Goal: Navigation & Orientation: Find specific page/section

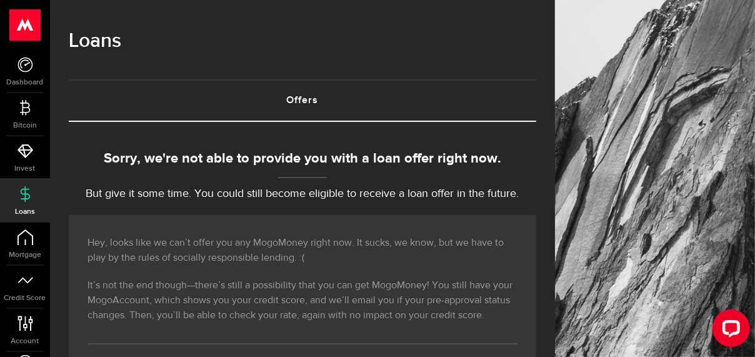
click at [446, 224] on div "Hey, looks like we can’t offer you any MogoMoney right now. It sucks, we know, …" at bounding box center [303, 312] width 468 height 194
click at [18, 329] on icon at bounding box center [25, 324] width 17 height 16
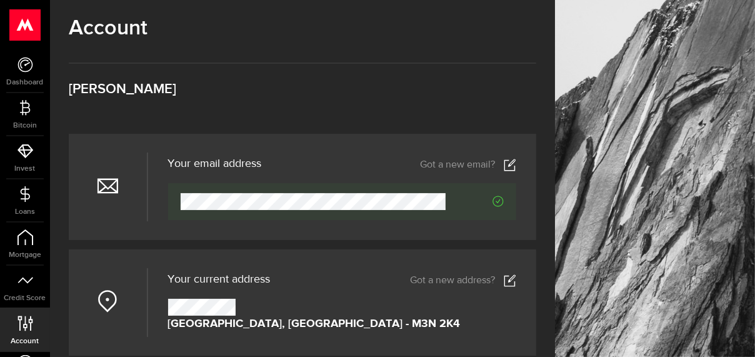
click at [33, 30] on use at bounding box center [25, 24] width 31 height 31
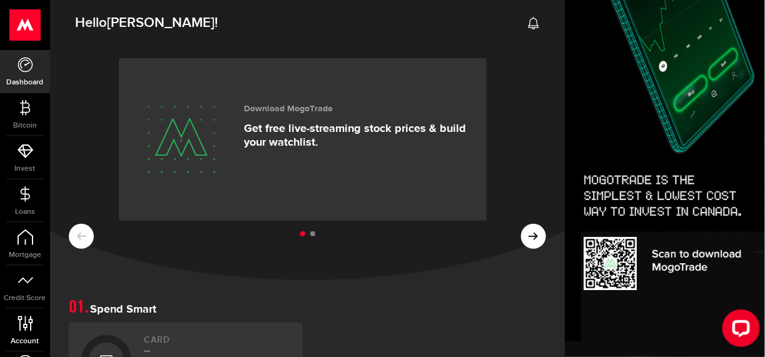
click at [30, 332] on link "Account Compte" at bounding box center [25, 330] width 50 height 43
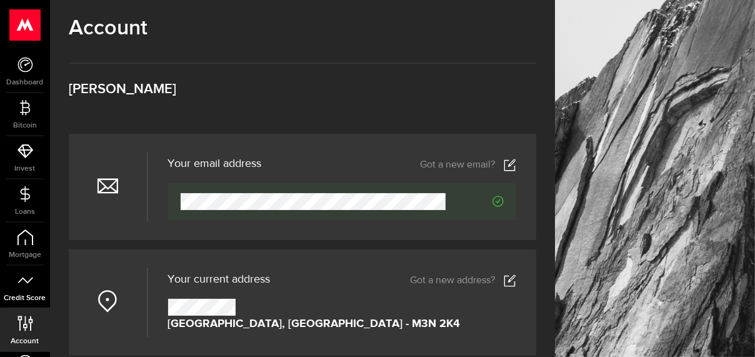
click at [24, 295] on span "Credit Score" at bounding box center [25, 299] width 50 height 8
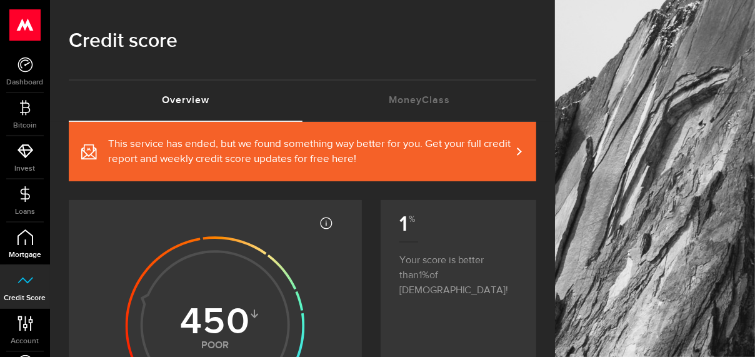
click at [29, 251] on span "Mortgage" at bounding box center [25, 255] width 50 height 8
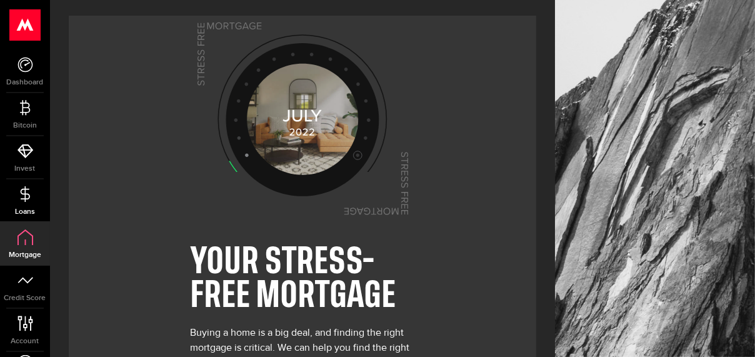
click at [26, 208] on span "Loans" at bounding box center [25, 212] width 50 height 8
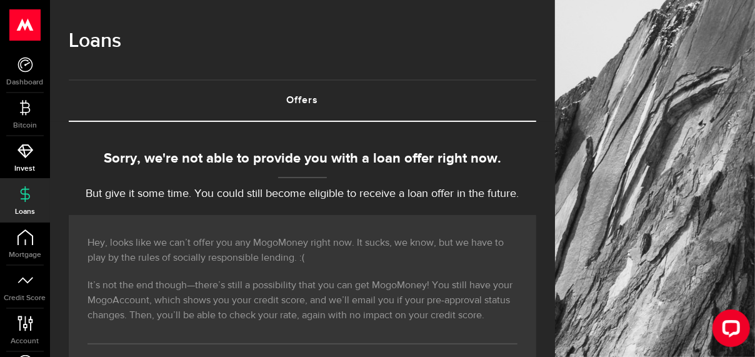
click at [23, 166] on span "Invest" at bounding box center [25, 169] width 50 height 8
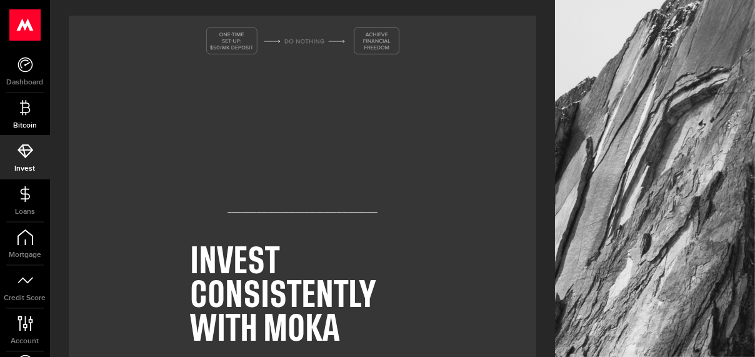
click at [24, 109] on icon at bounding box center [26, 108] width 16 height 16
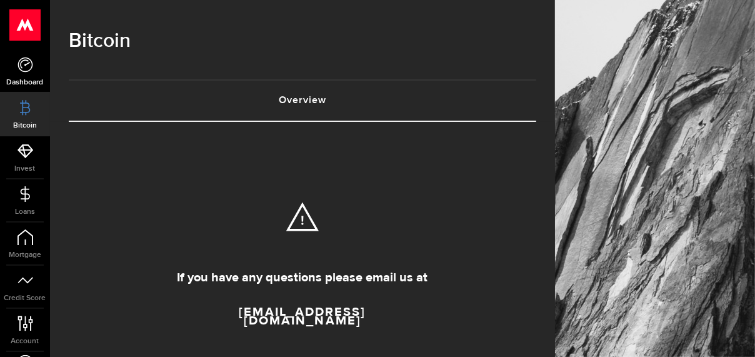
click at [24, 69] on icon at bounding box center [26, 65] width 16 height 16
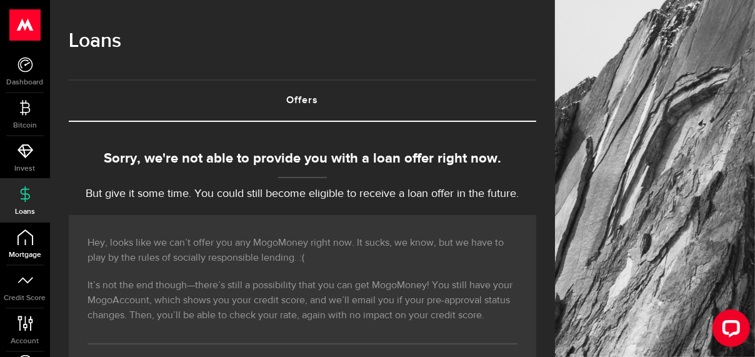
click at [27, 248] on link "Mortgage" at bounding box center [25, 244] width 50 height 43
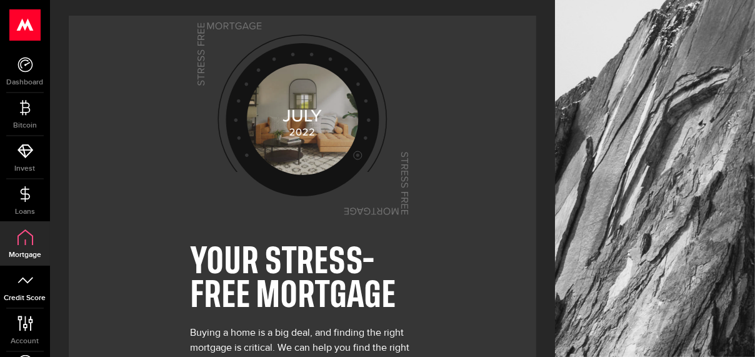
click at [25, 286] on icon at bounding box center [26, 281] width 16 height 16
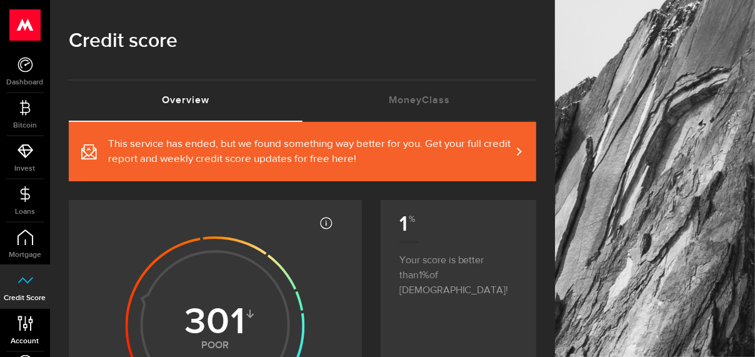
click at [29, 329] on use at bounding box center [25, 323] width 15 height 15
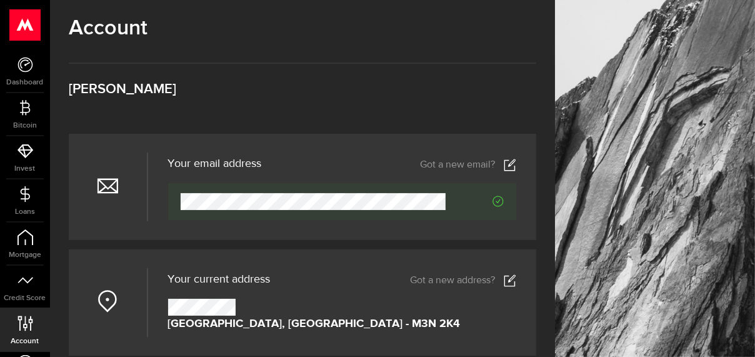
click at [232, 111] on div "Account Compte Andy Alexander" at bounding box center [303, 75] width 468 height 118
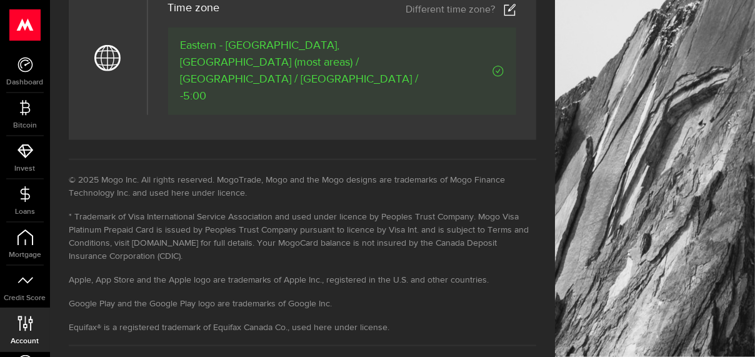
scroll to position [738, 0]
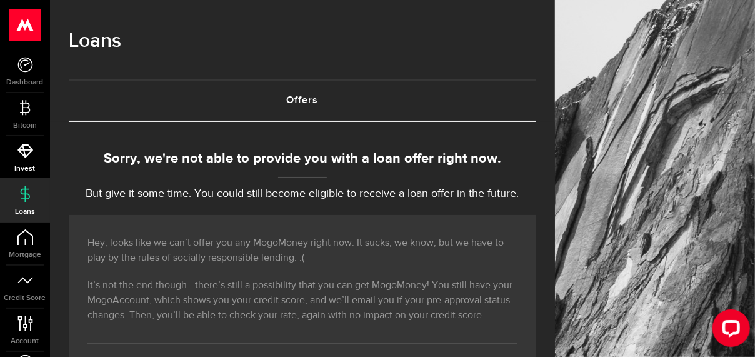
click at [20, 165] on span "Invest" at bounding box center [25, 169] width 50 height 8
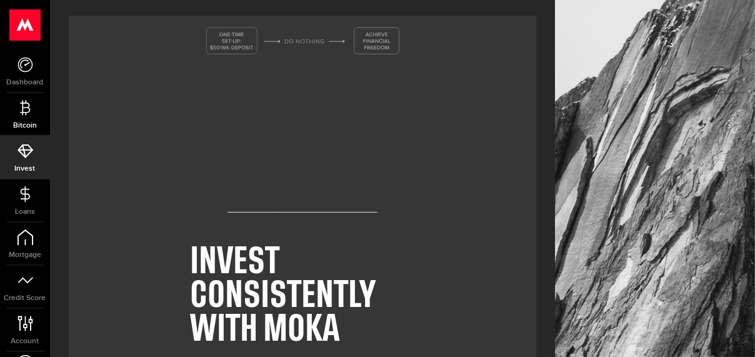
click at [36, 99] on link "Bitcoin" at bounding box center [25, 114] width 50 height 43
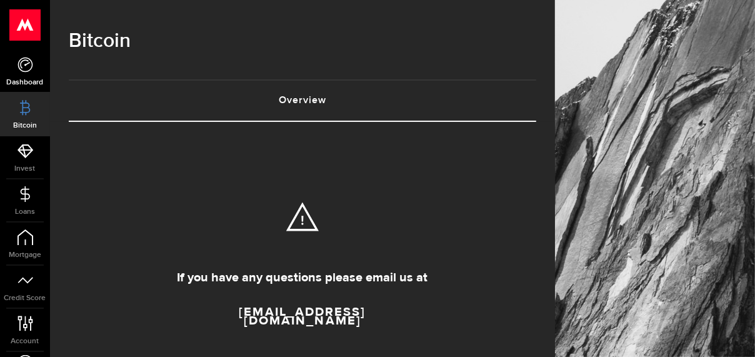
click at [37, 62] on link "Dashboard" at bounding box center [25, 71] width 50 height 43
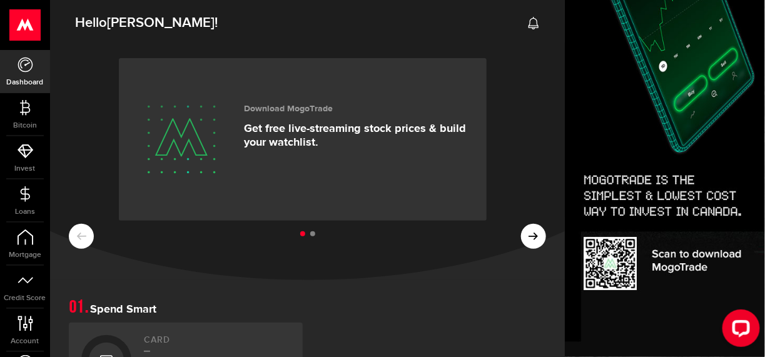
click at [527, 24] on icon at bounding box center [533, 23] width 13 height 13
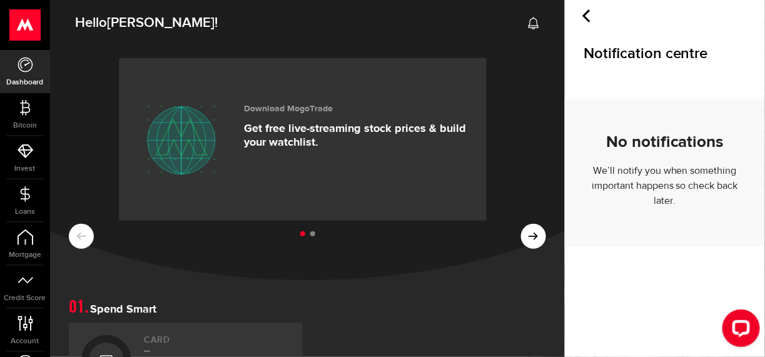
click at [518, 24] on h2 "Hello Andy !" at bounding box center [307, 20] width 515 height 46
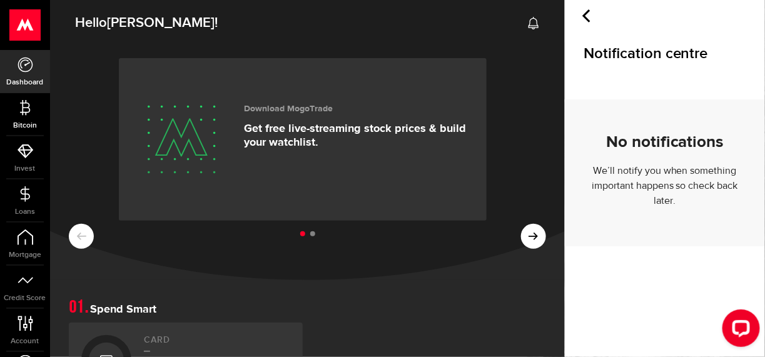
click at [21, 110] on icon at bounding box center [26, 108] width 16 height 16
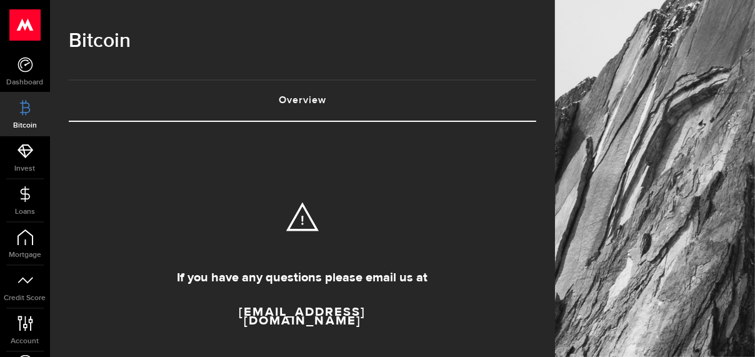
click at [243, 160] on section "If you have any questions please email us at MogoCrypto@Mogo.ca" at bounding box center [303, 240] width 468 height 236
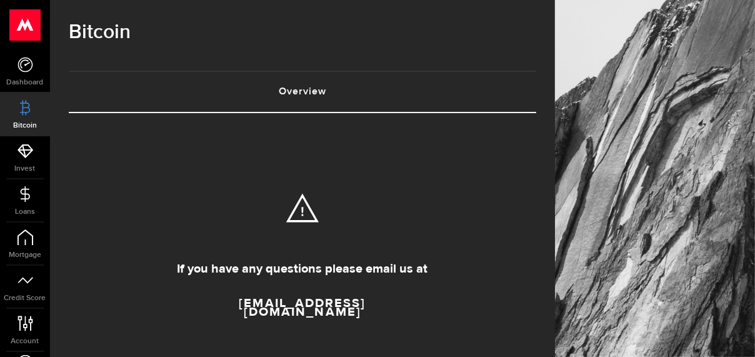
scroll to position [10, 0]
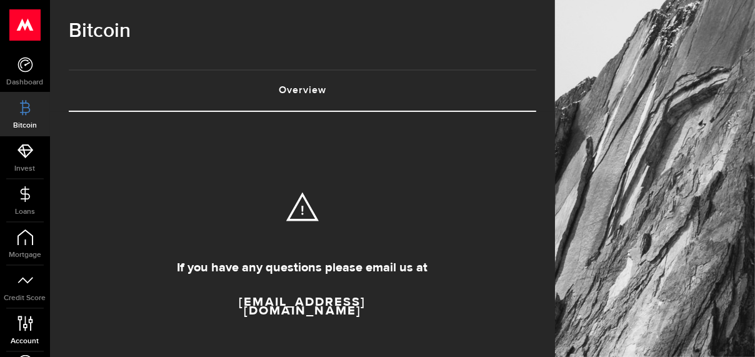
click at [32, 319] on use at bounding box center [25, 323] width 15 height 15
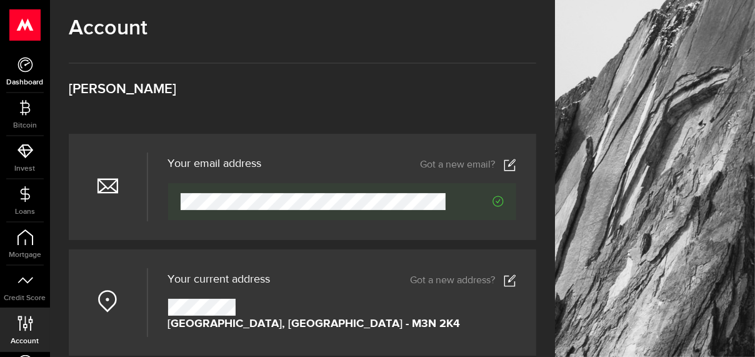
click at [28, 86] on link "Dashboard" at bounding box center [25, 71] width 50 height 43
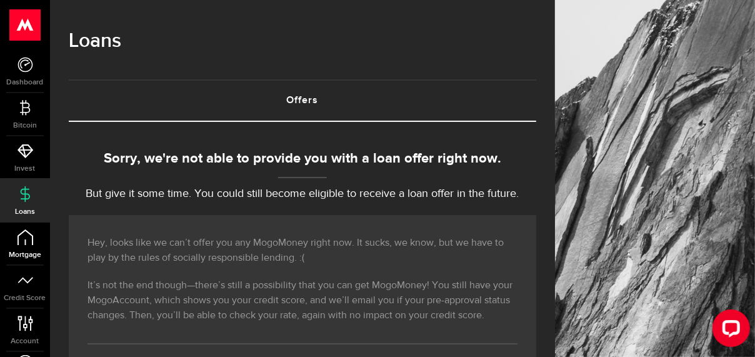
click at [21, 230] on icon at bounding box center [26, 237] width 16 height 16
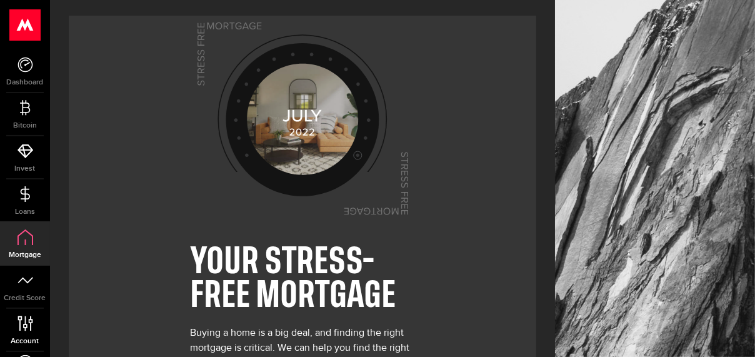
click at [31, 321] on icon at bounding box center [25, 324] width 17 height 16
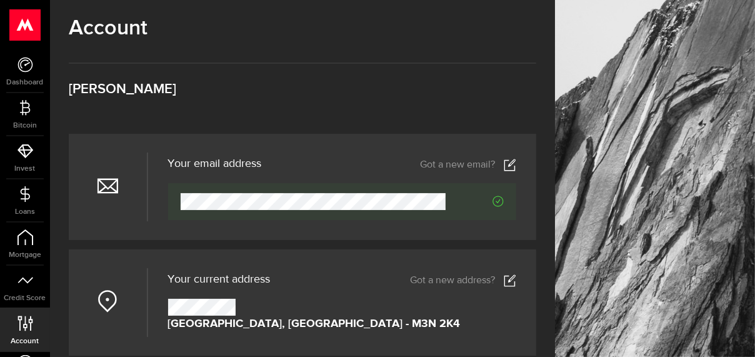
click at [149, 83] on h3 "[PERSON_NAME]" at bounding box center [303, 90] width 468 height 14
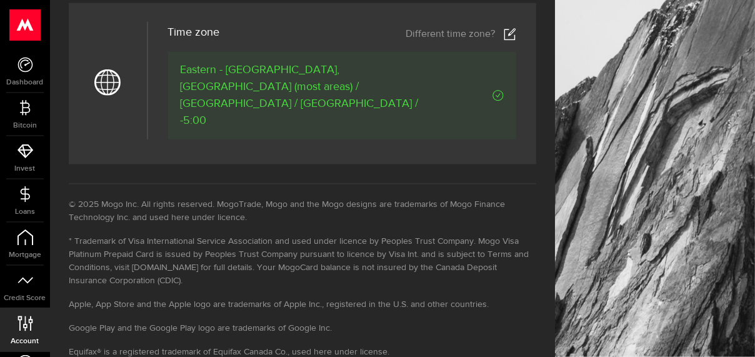
scroll to position [738, 0]
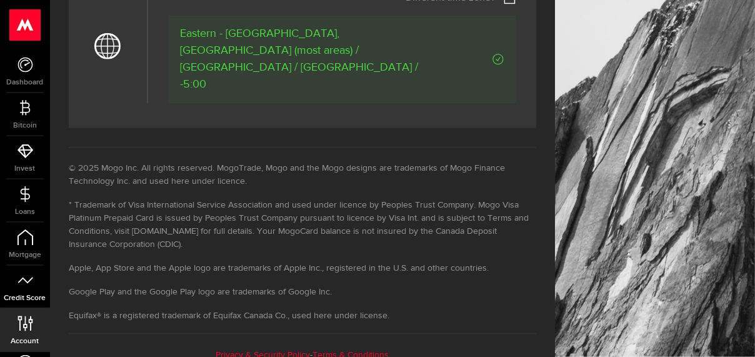
click at [26, 287] on icon at bounding box center [26, 281] width 16 height 16
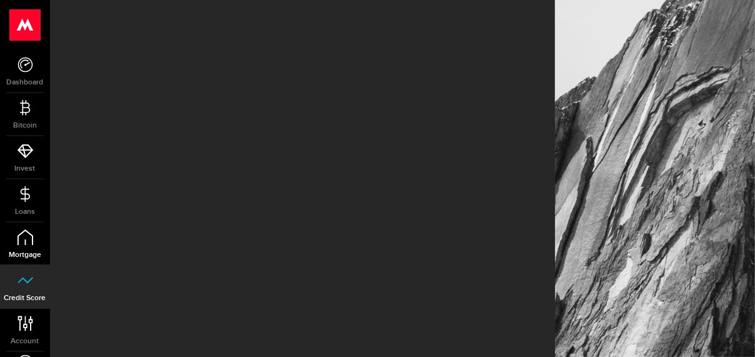
click at [28, 251] on span "Mortgage" at bounding box center [25, 255] width 50 height 8
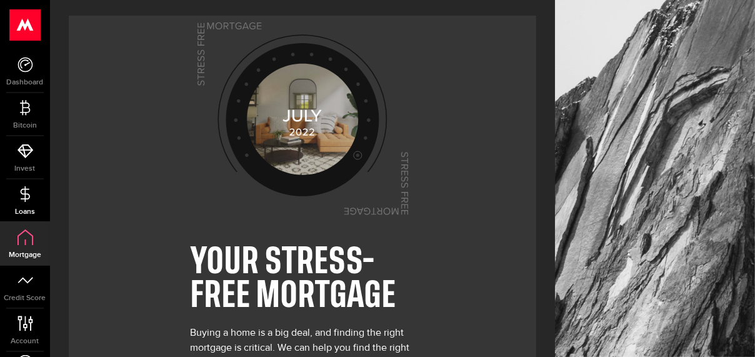
click at [34, 193] on link "Loans" at bounding box center [25, 200] width 50 height 43
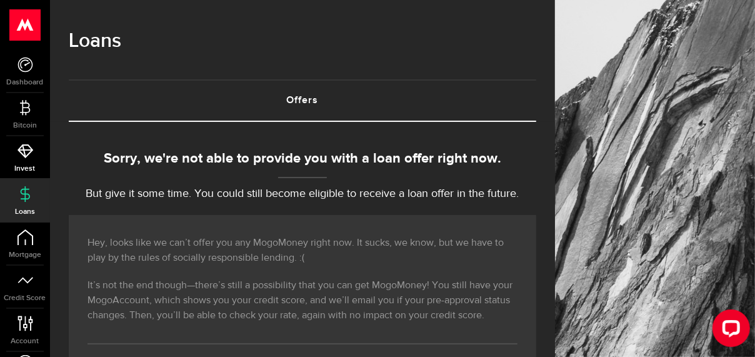
click at [25, 153] on icon at bounding box center [26, 151] width 16 height 16
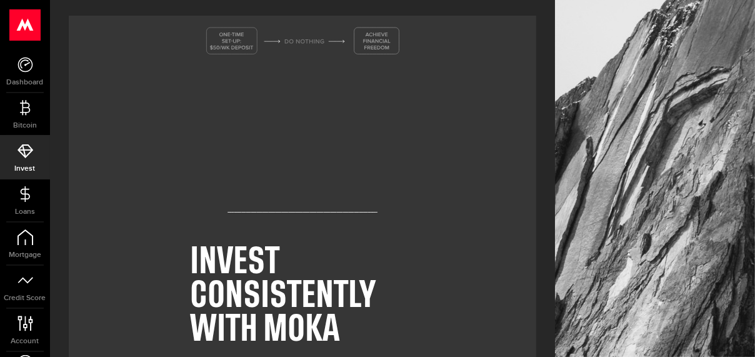
click at [23, 32] on use at bounding box center [25, 24] width 31 height 31
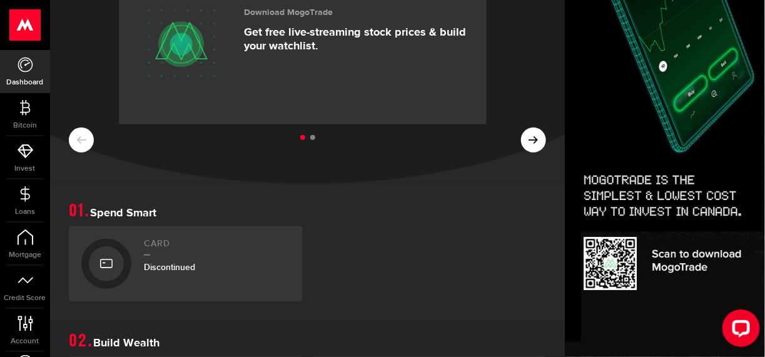
scroll to position [95, 0]
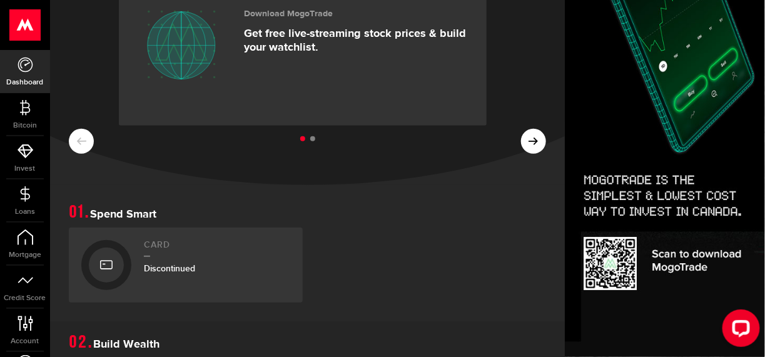
click at [92, 146] on ul at bounding box center [307, 139] width 477 height 16
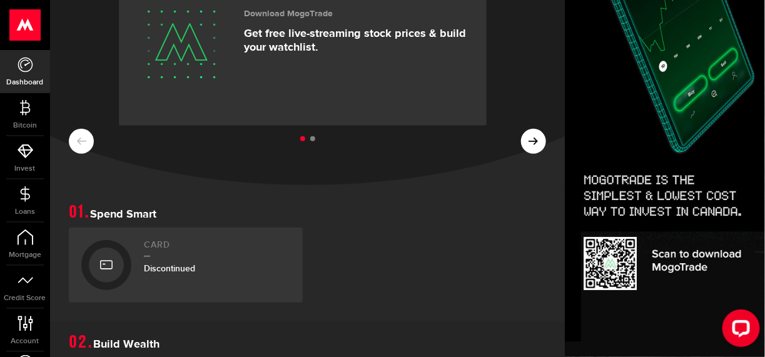
click at [24, 73] on link "Dashboard" at bounding box center [25, 71] width 50 height 43
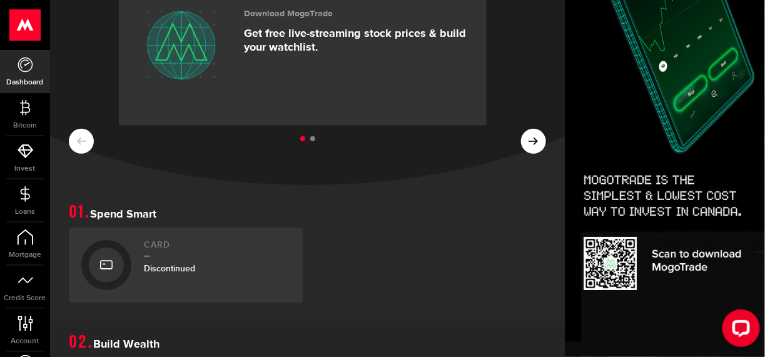
scroll to position [0, 0]
